Goal: Find specific page/section: Find specific page/section

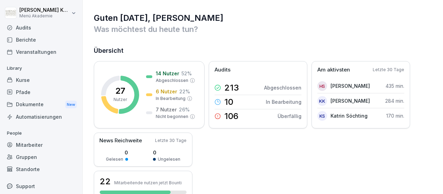
scroll to position [41, 0]
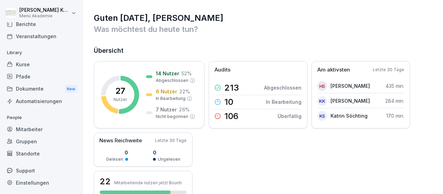
click at [28, 154] on div "Standorte" at bounding box center [41, 153] width 76 height 12
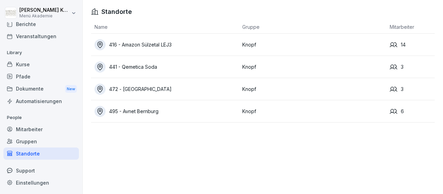
click at [165, 87] on div "472 - [GEOGRAPHIC_DATA]" at bounding box center [167, 88] width 144 height 11
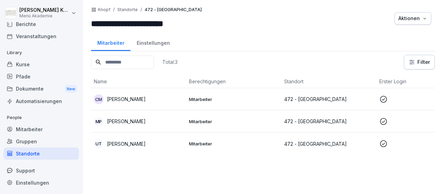
click at [202, 118] on p "Mitarbeiter" at bounding box center [234, 121] width 90 height 6
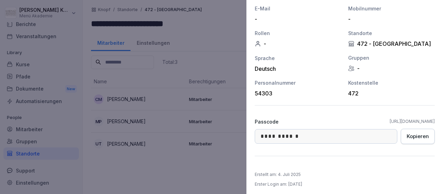
scroll to position [110, 0]
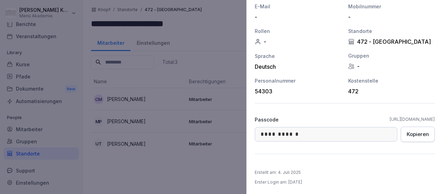
click at [346, 117] on div "Passcode [URL][DOMAIN_NAME]" at bounding box center [345, 119] width 180 height 7
drag, startPoint x: 347, startPoint y: 118, endPoint x: 435, endPoint y: 121, distance: 88.0
click at [435, 121] on div "Passcode [URL][DOMAIN_NAME]" at bounding box center [345, 119] width 180 height 7
copy link "[URL][DOMAIN_NAME]"
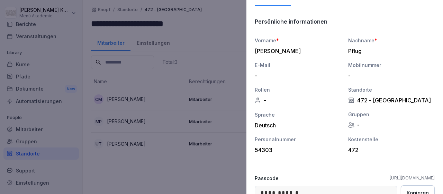
scroll to position [0, 0]
